Goal: Find specific page/section: Find specific page/section

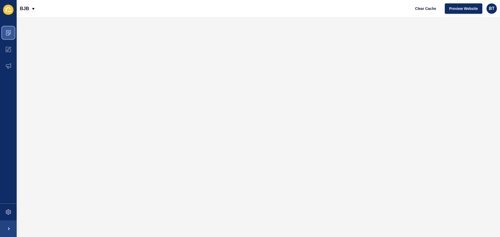
click at [8, 32] on icon at bounding box center [8, 32] width 5 height 5
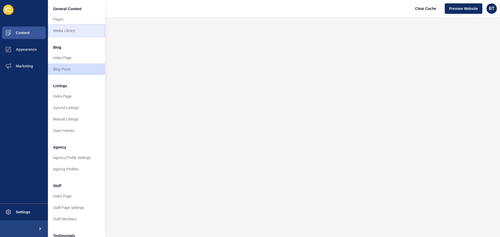
click at [63, 30] on link "Media Library" at bounding box center [76, 30] width 57 height 11
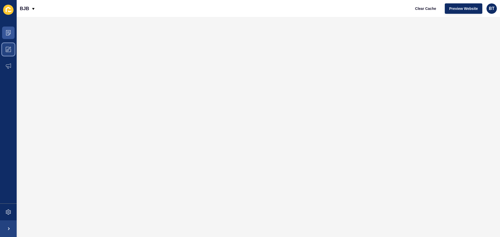
click at [5, 49] on span at bounding box center [8, 49] width 17 height 17
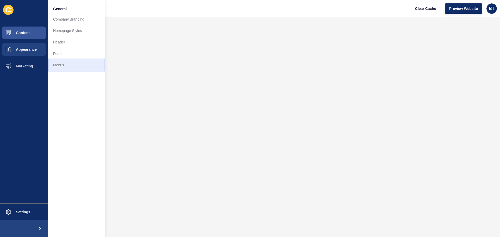
click at [63, 65] on link "Menus" at bounding box center [76, 64] width 57 height 11
